Goal: Task Accomplishment & Management: Use online tool/utility

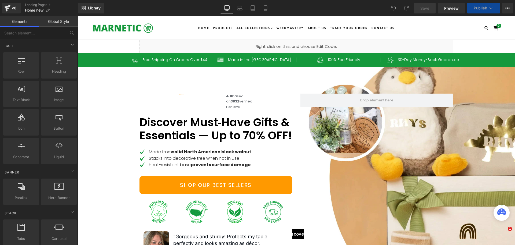
click at [295, 46] on div "Liquid" at bounding box center [297, 46] width 314 height 13
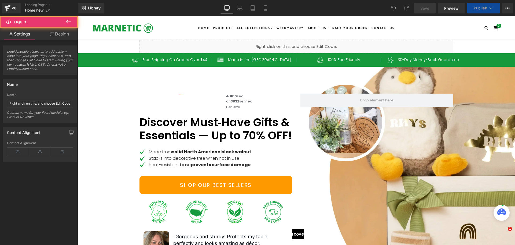
click at [294, 46] on span "Liquid" at bounding box center [294, 44] width 12 height 6
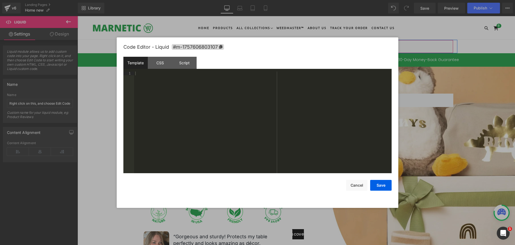
click at [300, 43] on div "Liquid" at bounding box center [297, 46] width 314 height 13
click at [157, 61] on div "CSS" at bounding box center [160, 63] width 24 height 12
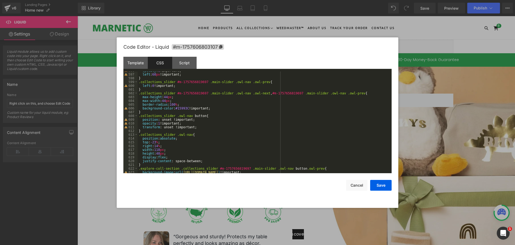
scroll to position [2239, 0]
drag, startPoint x: 159, startPoint y: 143, endPoint x: 152, endPoint y: 144, distance: 7.0
click at [152, 144] on div "opacity : 1 !important; left : 60 px !important; } .collections_slider #m-17576…" at bounding box center [264, 123] width 252 height 109
drag, startPoint x: 379, startPoint y: 186, endPoint x: 388, endPoint y: 178, distance: 12.4
click at [378, 186] on button "Save" at bounding box center [380, 185] width 21 height 11
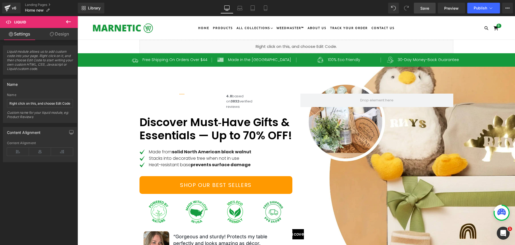
click at [429, 9] on span "Save" at bounding box center [425, 8] width 9 height 6
click at [426, 6] on span "Save" at bounding box center [425, 8] width 9 height 6
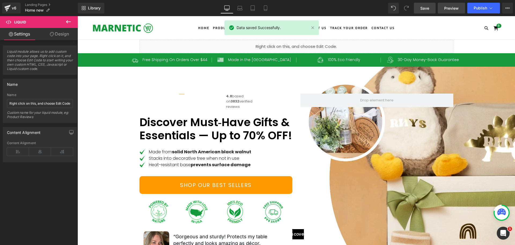
click at [452, 8] on span "Preview" at bounding box center [452, 8] width 14 height 6
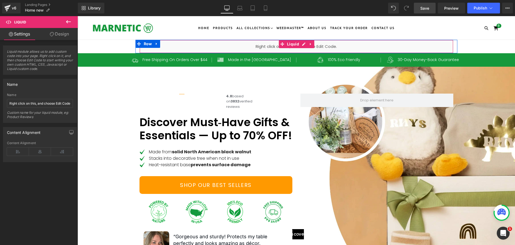
click at [301, 43] on div "Liquid" at bounding box center [297, 46] width 314 height 13
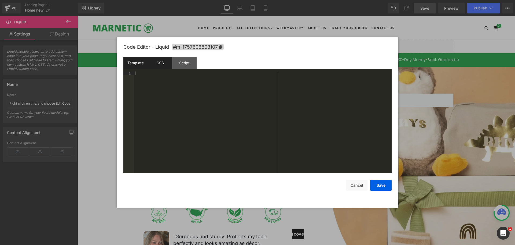
click at [166, 59] on div "CSS" at bounding box center [160, 63] width 24 height 12
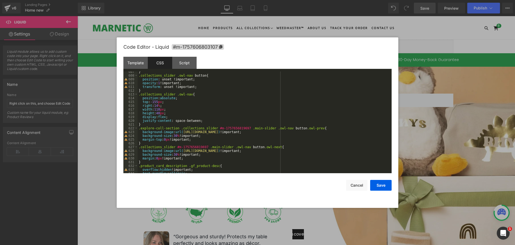
scroll to position [2263, 0]
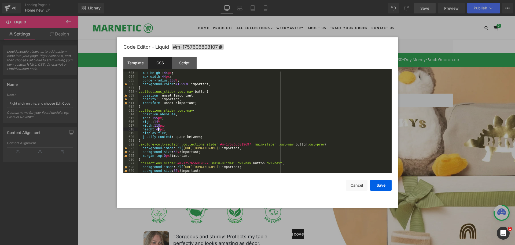
click at [159, 129] on div "max-height : 44 px ; max-width : 44 px ; border-radius : 100 % ; background-col…" at bounding box center [264, 125] width 252 height 109
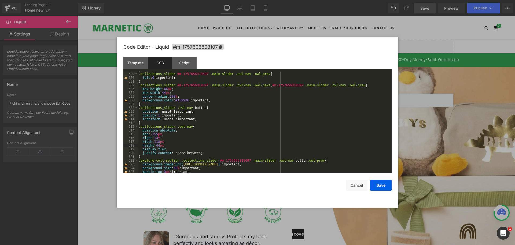
scroll to position [2295, 0]
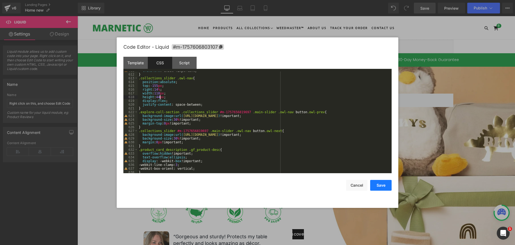
drag, startPoint x: 383, startPoint y: 187, endPoint x: 375, endPoint y: 182, distance: 9.9
click at [383, 187] on button "Save" at bounding box center [380, 185] width 21 height 11
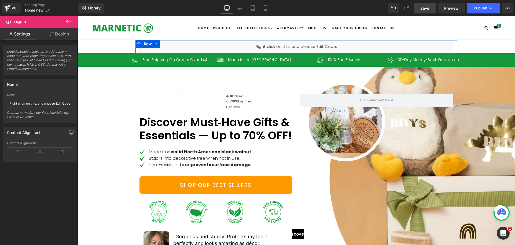
click at [286, 41] on div "Liquid Row" at bounding box center [297, 46] width 322 height 13
click at [282, 43] on div "Liquid" at bounding box center [297, 46] width 314 height 13
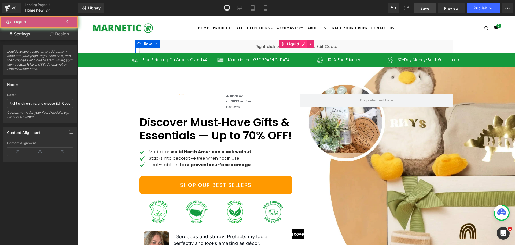
click at [299, 42] on div "Liquid" at bounding box center [297, 46] width 314 height 13
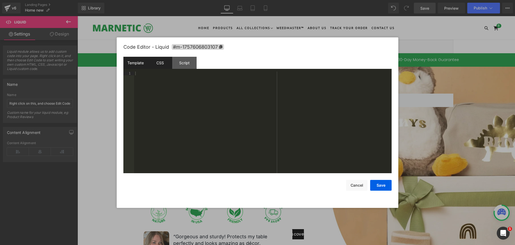
click at [161, 64] on div "CSS" at bounding box center [160, 63] width 24 height 12
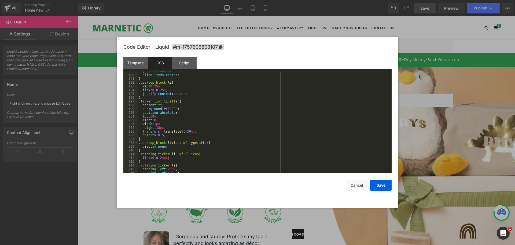
scroll to position [805, 0]
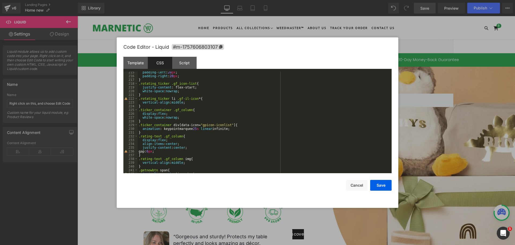
click at [225, 131] on div "padding-left : 20 px ; padding-right : 20 px ; } .rotating_ticker .gf_icon-list…" at bounding box center [264, 124] width 252 height 109
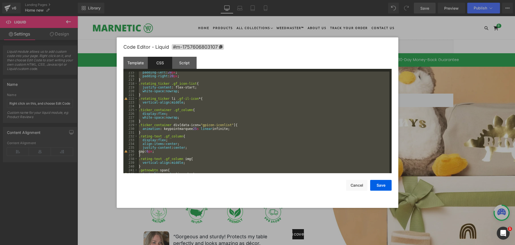
click at [248, 136] on div "padding-left : 20 px ; padding-right : 20 px ; } .rotating_ticker .gf_icon-list…" at bounding box center [264, 121] width 252 height 101
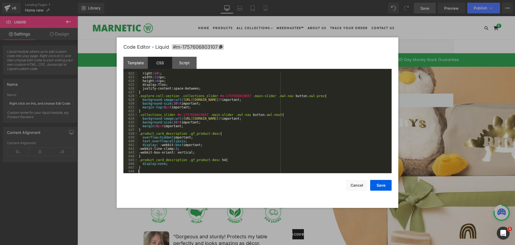
scroll to position [2334, 0]
drag, startPoint x: 380, startPoint y: 186, endPoint x: 316, endPoint y: 198, distance: 65.9
click at [380, 186] on button "Save" at bounding box center [380, 185] width 21 height 11
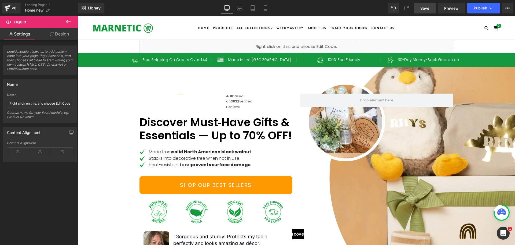
click at [426, 7] on span "Save" at bounding box center [425, 8] width 9 height 6
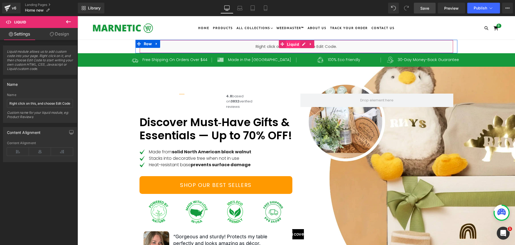
click at [296, 45] on span "Liquid" at bounding box center [293, 44] width 15 height 8
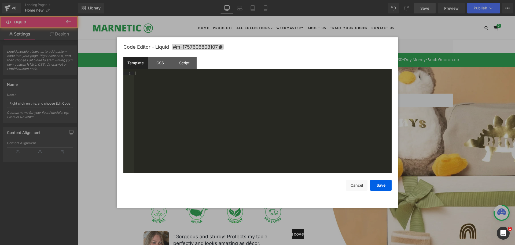
click at [301, 43] on div "Liquid" at bounding box center [297, 46] width 314 height 13
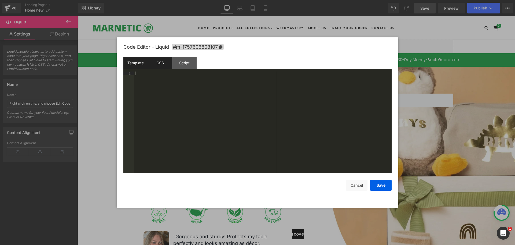
click at [161, 67] on div "CSS" at bounding box center [160, 63] width 24 height 12
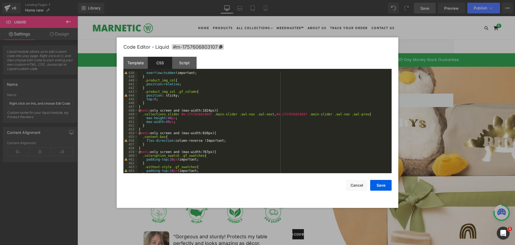
scroll to position [1643, 0]
click at [152, 122] on div "overflow : hidden !important; } .product_img_col { position : relative ; } .pro…" at bounding box center [264, 125] width 252 height 109
click at [150, 126] on div "overflow : hidden !important; } .product_img_col { position : relative ; } .pro…" at bounding box center [264, 125] width 252 height 109
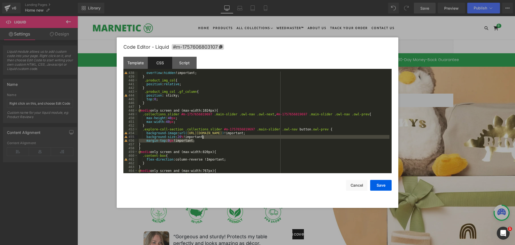
drag, startPoint x: 198, startPoint y: 141, endPoint x: 205, endPoint y: 137, distance: 7.7
click at [205, 137] on div "overflow : hidden !important; } .product_img_col { position : relative ; } .pro…" at bounding box center [264, 125] width 252 height 109
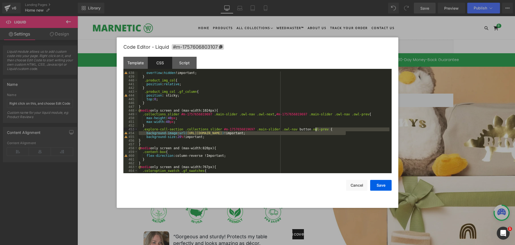
drag, startPoint x: 353, startPoint y: 132, endPoint x: 352, endPoint y: 128, distance: 4.1
click at [352, 128] on div "overflow : hidden !important; } .product_img_col { position : relative ; } .pro…" at bounding box center [264, 125] width 252 height 109
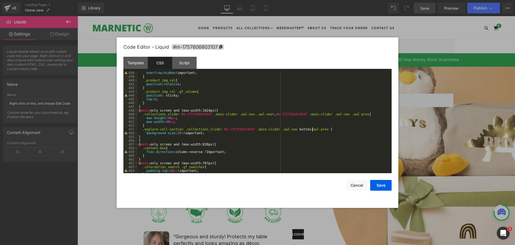
click at [312, 128] on div "overflow : hidden !important; } .product_img_col { position : relative ; } .pro…" at bounding box center [264, 125] width 252 height 109
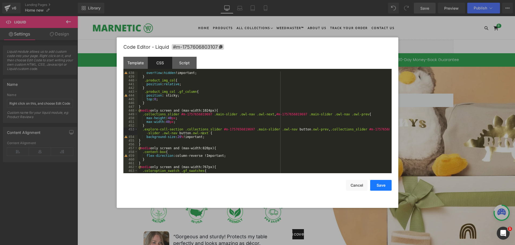
click at [380, 186] on button "Save" at bounding box center [380, 185] width 21 height 11
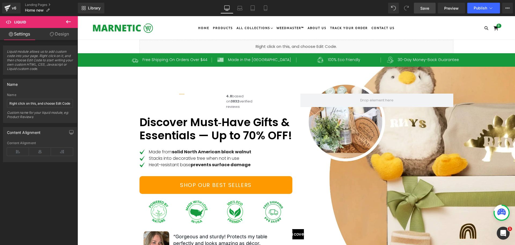
click at [422, 8] on span "Save" at bounding box center [425, 8] width 9 height 6
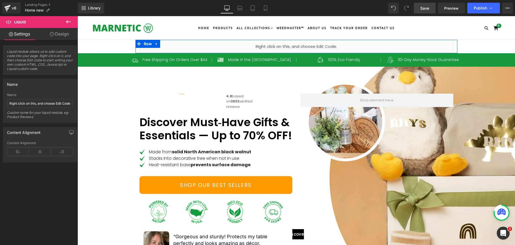
click at [301, 42] on div "Liquid" at bounding box center [297, 46] width 314 height 13
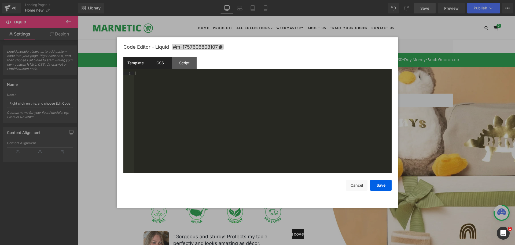
click at [164, 67] on div "CSS" at bounding box center [160, 63] width 24 height 12
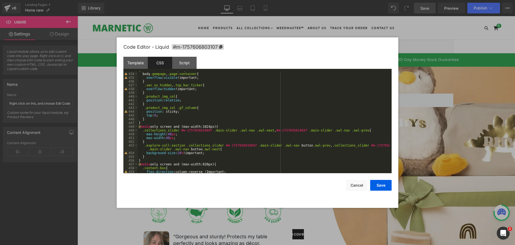
scroll to position [1627, 0]
click at [156, 126] on div "@ media (min-width:992px) { body .gempage , .page-container { overflow : visibl…" at bounding box center [264, 122] width 252 height 109
click at [208, 127] on div "@ media (min-width:992px) { body .gempage , .page-container { overflow : visibl…" at bounding box center [264, 122] width 252 height 109
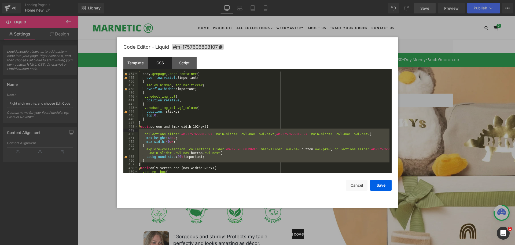
drag, startPoint x: 143, startPoint y: 163, endPoint x: 135, endPoint y: 129, distance: 34.5
click at [135, 129] on pre "433 434 435 436 437 438 439 440 441 442 443 444 445 446 447 448 449 450 451 452…" at bounding box center [257, 121] width 268 height 101
click at [380, 184] on button "Save" at bounding box center [380, 185] width 21 height 11
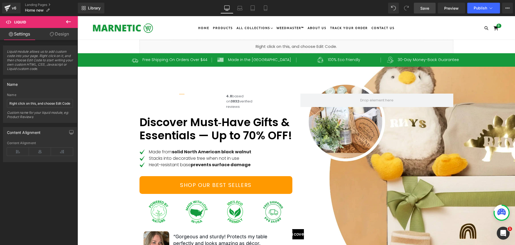
click at [423, 7] on span "Save" at bounding box center [425, 8] width 9 height 6
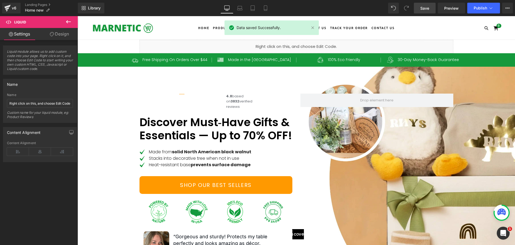
click at [425, 9] on span "Save" at bounding box center [425, 8] width 9 height 6
click at [451, 6] on span "Preview" at bounding box center [452, 8] width 14 height 6
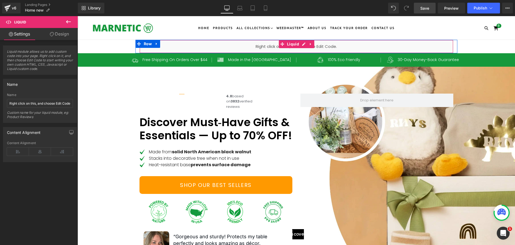
click at [276, 45] on div "Liquid" at bounding box center [297, 46] width 314 height 13
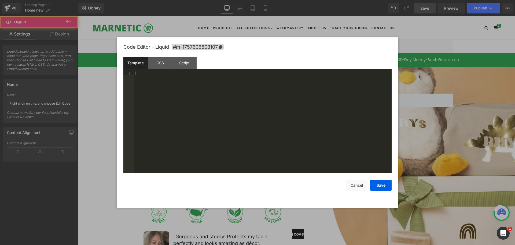
click at [301, 45] on div "Liquid" at bounding box center [297, 46] width 314 height 13
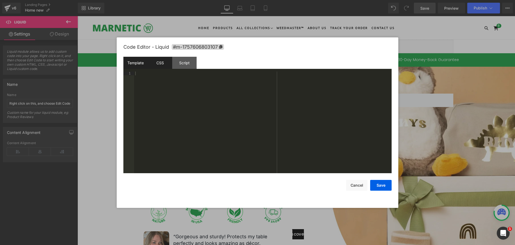
click at [168, 63] on div "CSS" at bounding box center [160, 63] width 24 height 12
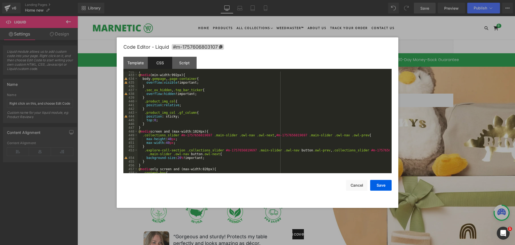
scroll to position [1635, 0]
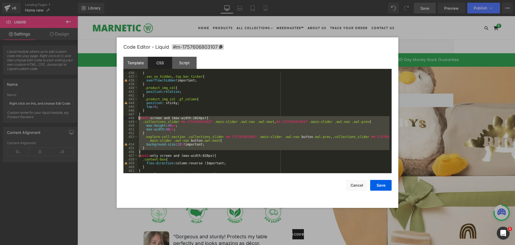
drag, startPoint x: 141, startPoint y: 151, endPoint x: 130, endPoint y: 117, distance: 36.2
click at [130, 117] on pre "436 437 438 439 440 441 442 443 444 445 446 447 448 449 450 451 452 453 454 455…" at bounding box center [257, 121] width 268 height 101
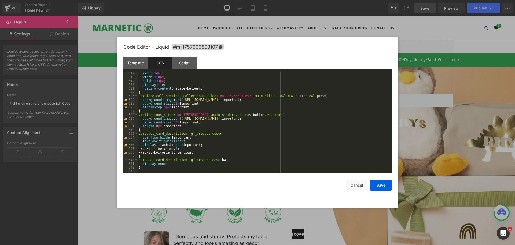
scroll to position [2315, 0]
click at [168, 168] on div "right : 14 % ; width : 118 px ; height : 44 px ; display : flex ; justify-conte…" at bounding box center [264, 125] width 252 height 109
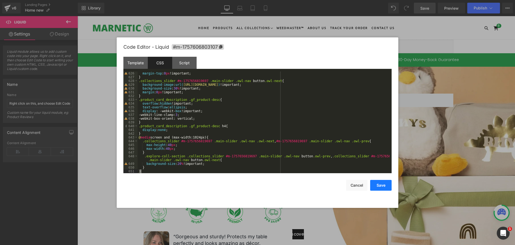
click at [383, 185] on button "Save" at bounding box center [380, 185] width 21 height 11
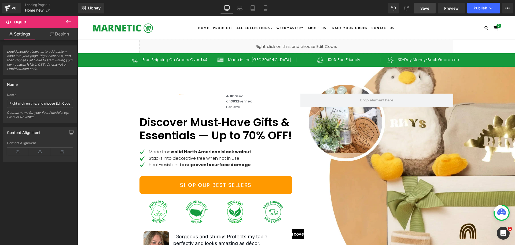
click at [422, 9] on span "Save" at bounding box center [425, 8] width 9 height 6
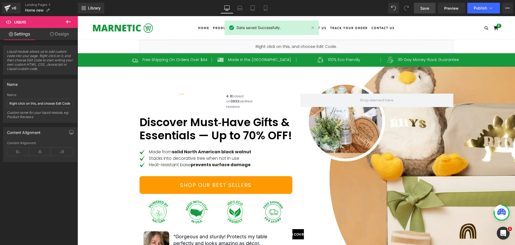
click at [416, 8] on link "Save" at bounding box center [425, 8] width 22 height 11
click at [446, 11] on link "Preview" at bounding box center [451, 8] width 27 height 11
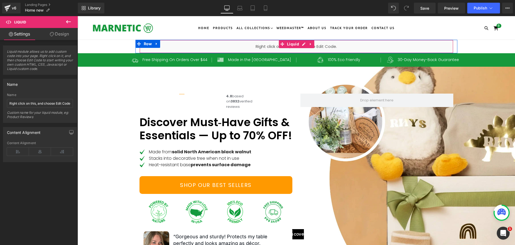
click at [304, 48] on div "Liquid" at bounding box center [297, 46] width 314 height 13
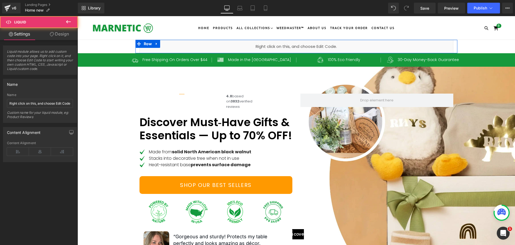
click at [300, 43] on div "Liquid" at bounding box center [297, 46] width 314 height 13
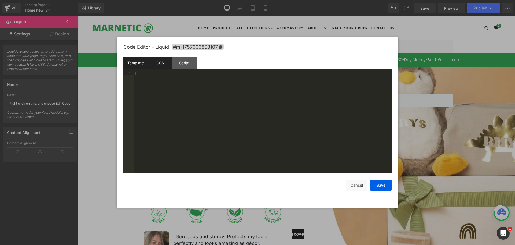
click at [159, 67] on div "CSS" at bounding box center [160, 63] width 24 height 12
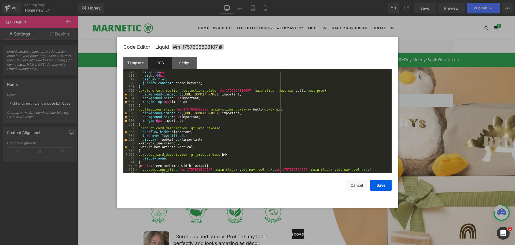
scroll to position [2284, 0]
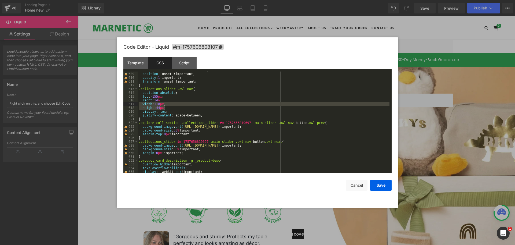
drag, startPoint x: 169, startPoint y: 108, endPoint x: 139, endPoint y: 104, distance: 30.3
click at [139, 104] on div ".collections_slider .owl-nav button { position : unset !important; opacity : 1 …" at bounding box center [264, 122] width 252 height 109
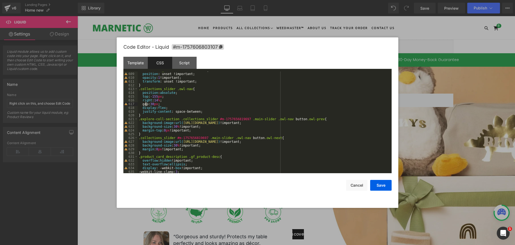
click at [146, 104] on div ".collections_slider .owl-nav button { position : unset !important; opacity : 1 …" at bounding box center [264, 122] width 252 height 109
drag, startPoint x: 200, startPoint y: 111, endPoint x: 196, endPoint y: 107, distance: 5.1
click at [196, 107] on div ".collections_slider .owl-nav button { position : unset !important; opacity : 1 …" at bounding box center [264, 122] width 252 height 109
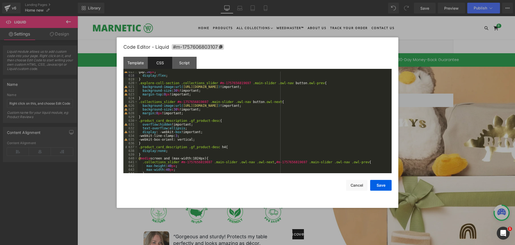
scroll to position [2341, 0]
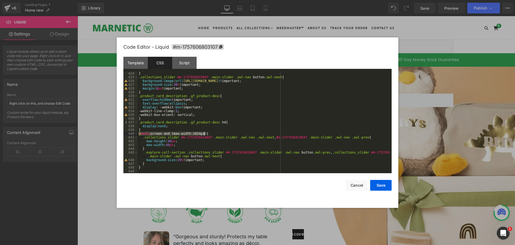
drag, startPoint x: 139, startPoint y: 133, endPoint x: 210, endPoint y: 134, distance: 71.4
click at [210, 134] on div "} .collections_slider #m-1757656819697 .main-slider .owl-nav button .owl-next {…" at bounding box center [264, 125] width 252 height 109
click at [166, 166] on div "} .collections_slider #m-1757656819697 .main-slider .owl-nav button .owl-next {…" at bounding box center [264, 125] width 252 height 109
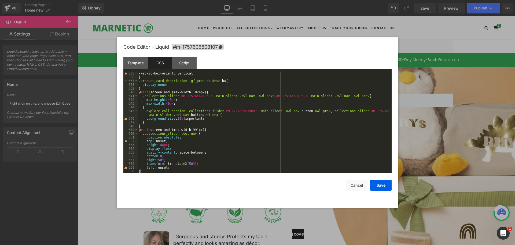
scroll to position [2390, 0]
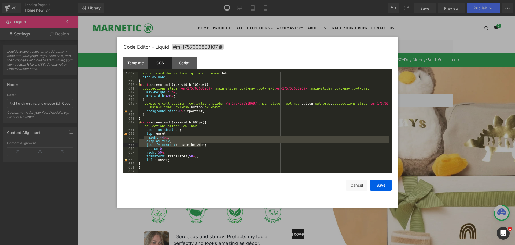
drag, startPoint x: 144, startPoint y: 136, endPoint x: 208, endPoint y: 146, distance: 64.4
click at [208, 146] on div ".product_card_description .gf_product-desc h4 { display : none ; } @ media scre…" at bounding box center [264, 125] width 252 height 109
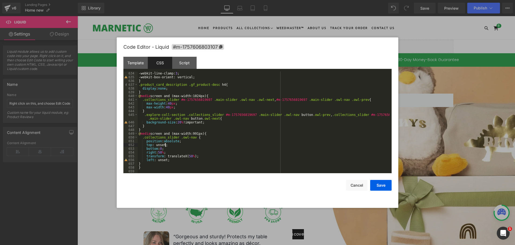
scroll to position [2379, 0]
click at [170, 160] on div "-webkit-line-clamp: 3 ; -webkit-box-orient: vertical; } .product_card_descripti…" at bounding box center [264, 125] width 252 height 109
drag, startPoint x: 170, startPoint y: 161, endPoint x: 202, endPoint y: 155, distance: 32.7
click at [202, 155] on div "-webkit-line-clamp: 3 ; -webkit-box-orient: vertical; } .product_card_descripti…" at bounding box center [264, 125] width 252 height 109
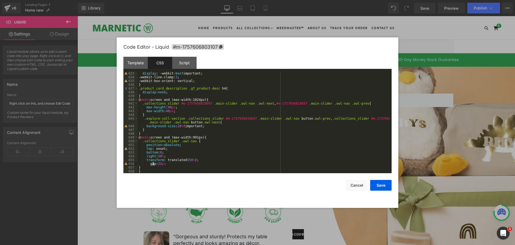
click at [153, 165] on div "display : -webkit- box !important; -webkit-line-clamp: 3 ; -webkit-box-orient: …" at bounding box center [264, 125] width 252 height 109
click at [172, 166] on div "display : -webkit- box !important; -webkit-line-clamp: 3 ; -webkit-box-orient: …" at bounding box center [264, 125] width 252 height 109
click at [173, 164] on div "display : -webkit- box !important; -webkit-line-clamp: 3 ; -webkit-box-orient: …" at bounding box center [264, 125] width 252 height 109
click at [376, 184] on button "Save" at bounding box center [380, 185] width 21 height 11
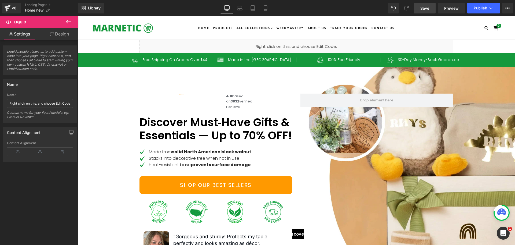
click at [428, 7] on span "Save" at bounding box center [425, 8] width 9 height 6
click at [449, 8] on span "Preview" at bounding box center [452, 8] width 14 height 6
click at [449, 10] on span "Preview" at bounding box center [452, 8] width 14 height 6
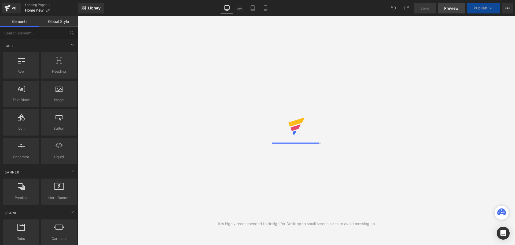
click at [449, 11] on link "Preview" at bounding box center [451, 8] width 27 height 11
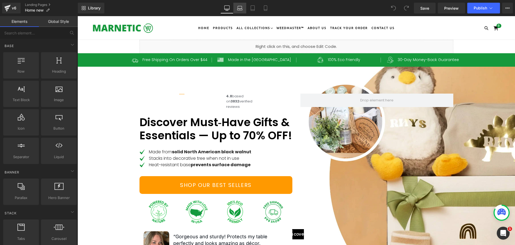
click at [242, 9] on icon at bounding box center [239, 7] width 5 height 5
click at [241, 9] on icon at bounding box center [239, 7] width 5 height 5
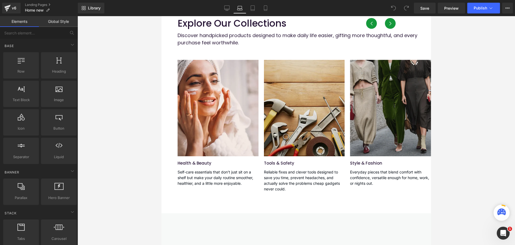
scroll to position [322, 0]
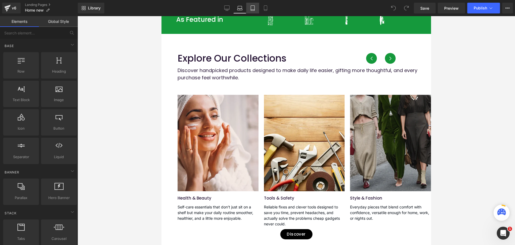
click at [253, 8] on icon at bounding box center [252, 7] width 5 height 5
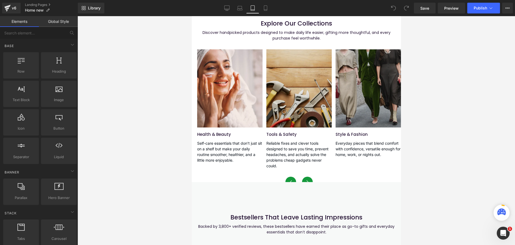
scroll to position [454, 0]
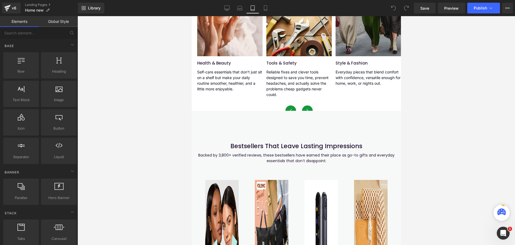
click at [320, 111] on div "Explore Our Collections Heading Discover handpicked products designed to make d…" at bounding box center [296, 24] width 209 height 173
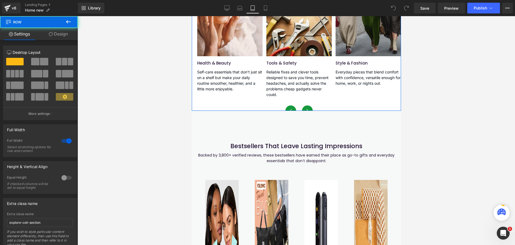
click at [320, 111] on div "Explore Our Collections Heading Discover handpicked products designed to make d…" at bounding box center [296, 24] width 209 height 173
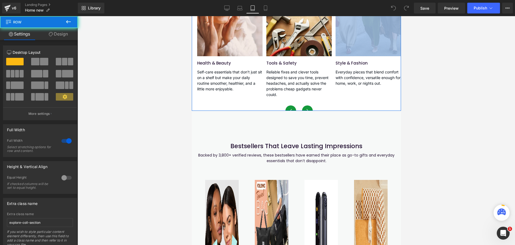
click at [320, 111] on div "Explore Our Collections Heading Discover handpicked products designed to make d…" at bounding box center [296, 24] width 209 height 173
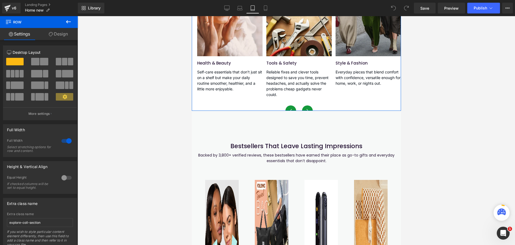
click at [343, 111] on div "Explore Our Collections Heading Discover handpicked products designed to make d…" at bounding box center [296, 24] width 209 height 173
click at [61, 34] on link "Design" at bounding box center [58, 34] width 39 height 12
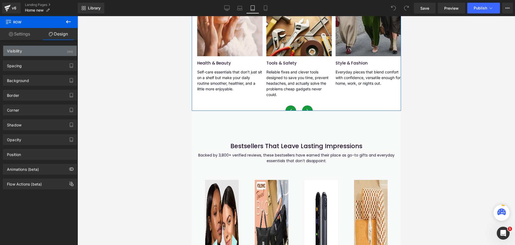
click at [33, 53] on div "Visibility (All)" at bounding box center [40, 51] width 74 height 10
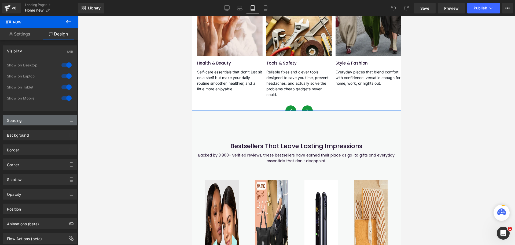
click at [24, 122] on div "Spacing" at bounding box center [40, 120] width 74 height 10
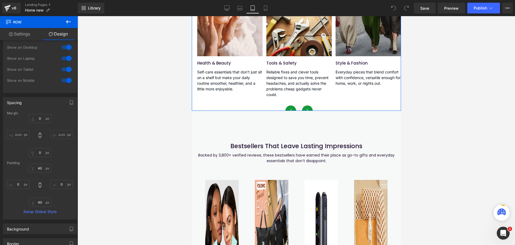
scroll to position [27, 0]
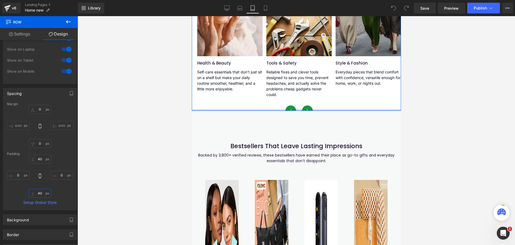
click at [38, 190] on input "40" at bounding box center [40, 192] width 23 height 9
type input "1"
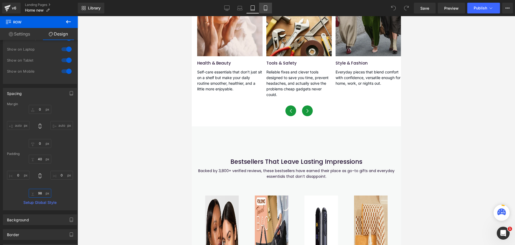
type input "98"
click at [267, 10] on icon at bounding box center [265, 7] width 5 height 5
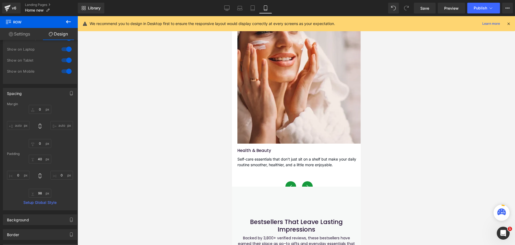
scroll to position [413, 0]
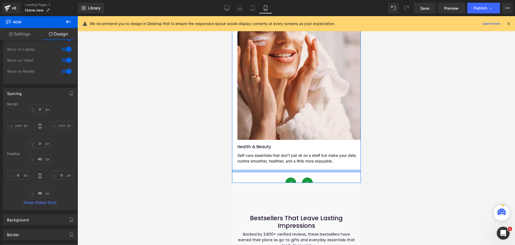
click at [313, 172] on div at bounding box center [296, 170] width 129 height 3
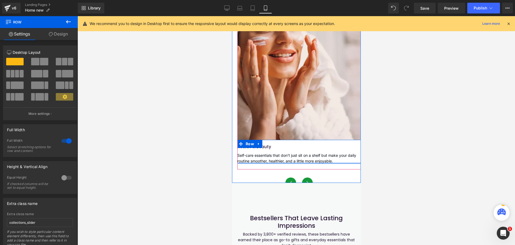
click at [298, 163] on div at bounding box center [298, 162] width 123 height 1
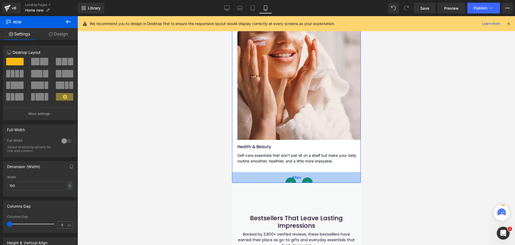
click at [263, 183] on div "40px" at bounding box center [296, 177] width 129 height 11
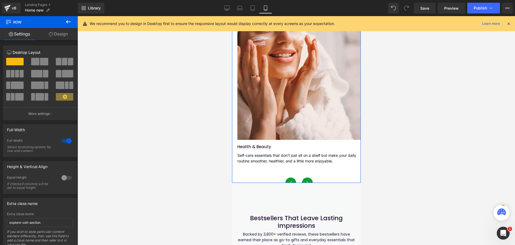
click at [64, 34] on link "Design" at bounding box center [58, 34] width 39 height 12
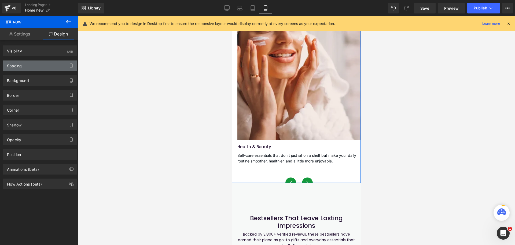
click at [26, 66] on div "Spacing" at bounding box center [40, 65] width 74 height 10
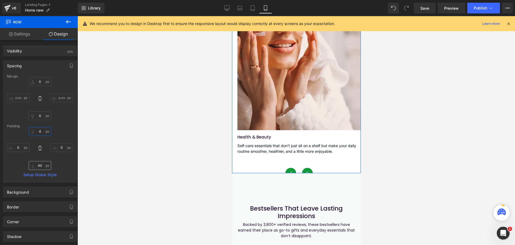
type input "40"
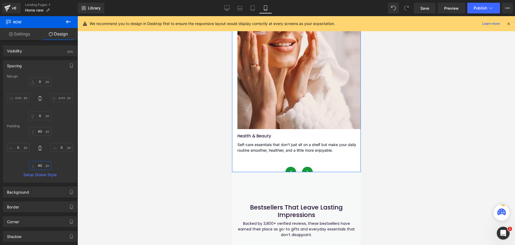
click at [41, 166] on input "40" at bounding box center [40, 165] width 23 height 9
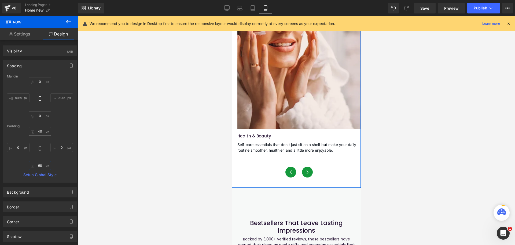
type input "98"
click at [37, 132] on input "40" at bounding box center [40, 131] width 23 height 9
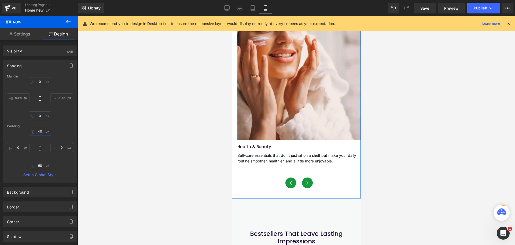
type input "40"
click at [255, 6] on icon at bounding box center [252, 7] width 5 height 5
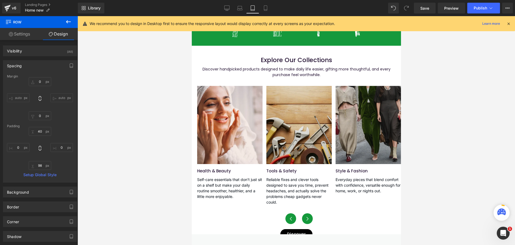
scroll to position [440, 0]
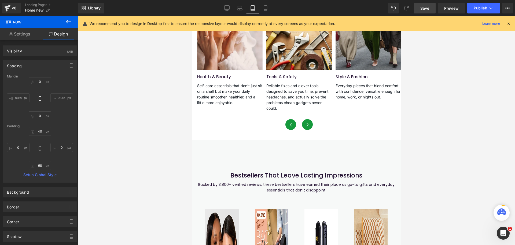
click at [427, 9] on span "Save" at bounding box center [425, 8] width 9 height 6
